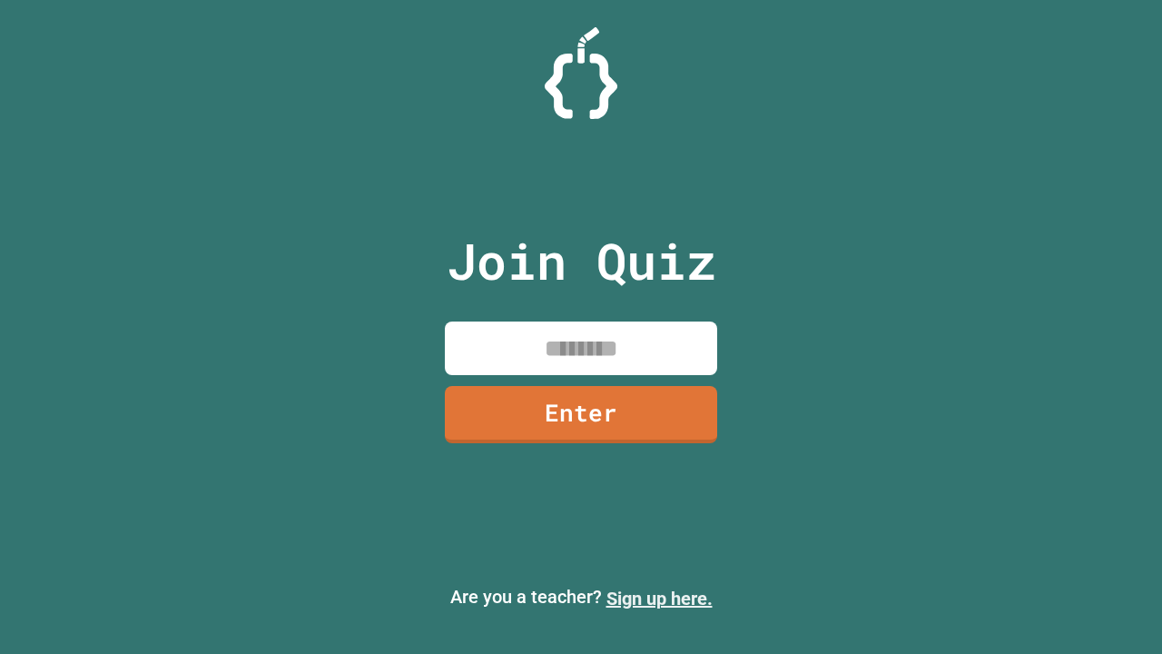
click at [659, 598] on link "Sign up here." at bounding box center [659, 598] width 106 height 22
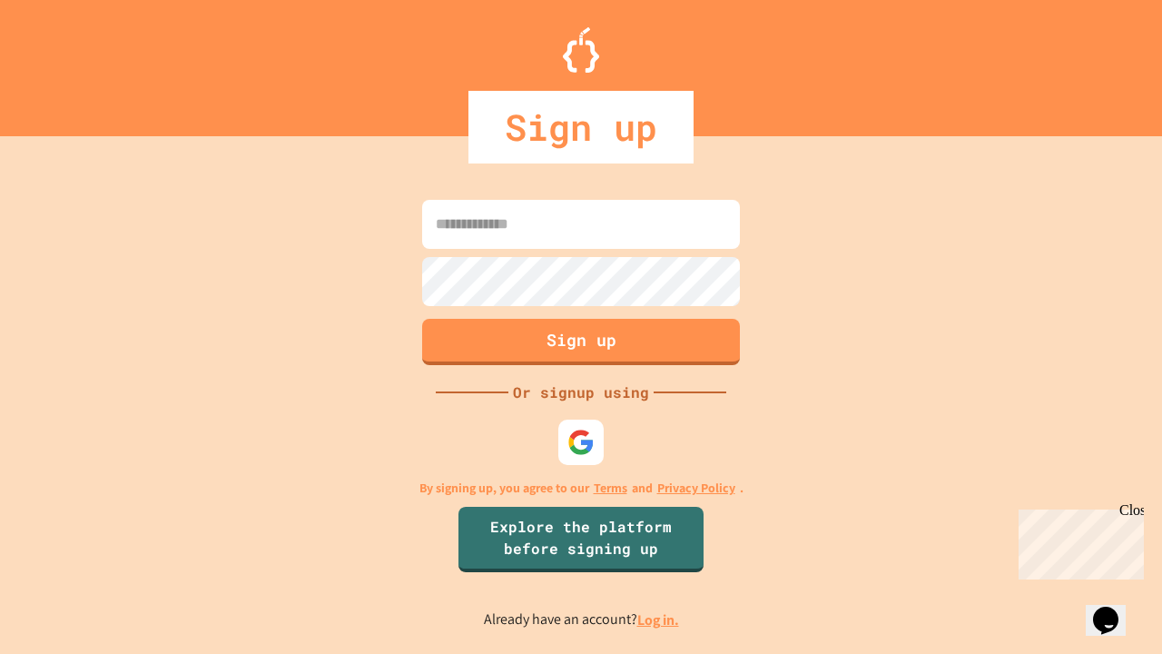
click at [659, 619] on link "Log in." at bounding box center [658, 619] width 42 height 19
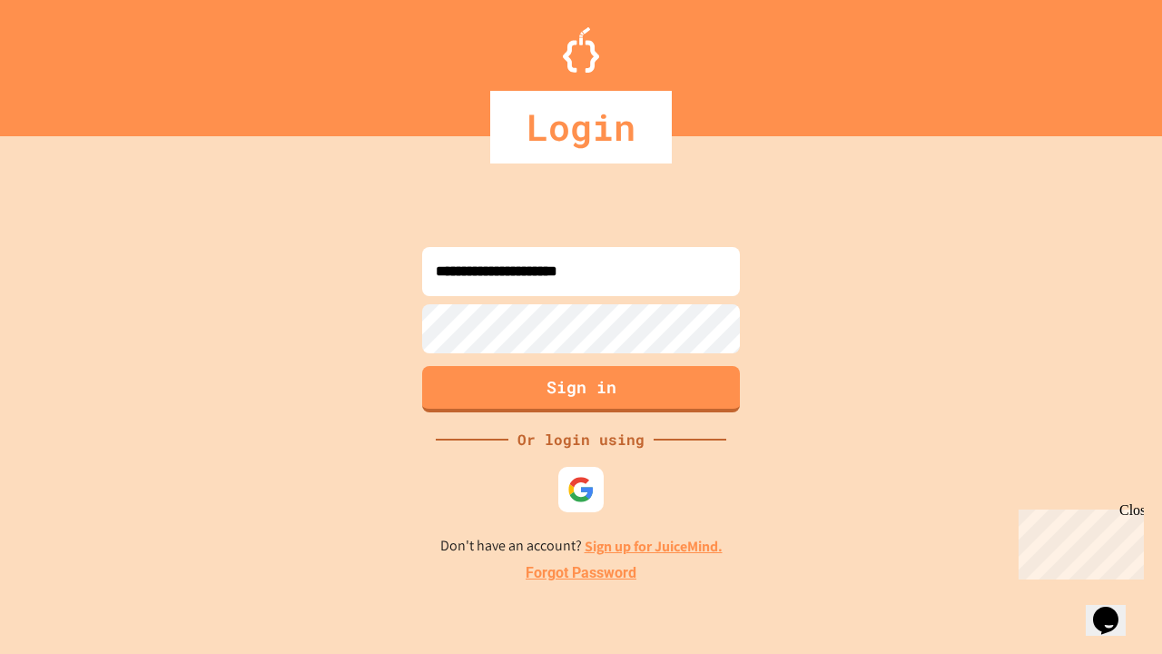
type input "**********"
